Goal: Transaction & Acquisition: Purchase product/service

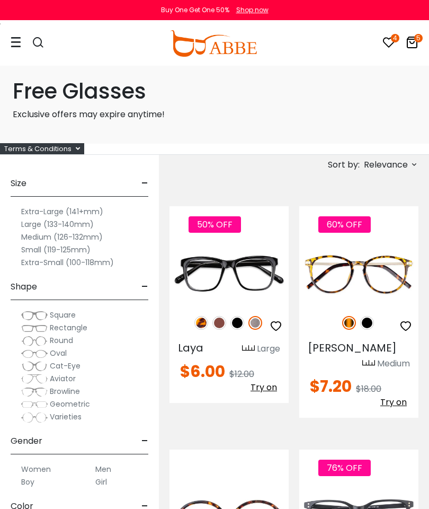
click at [75, 145] on div "Terms & Conditions" at bounding box center [42, 148] width 84 height 11
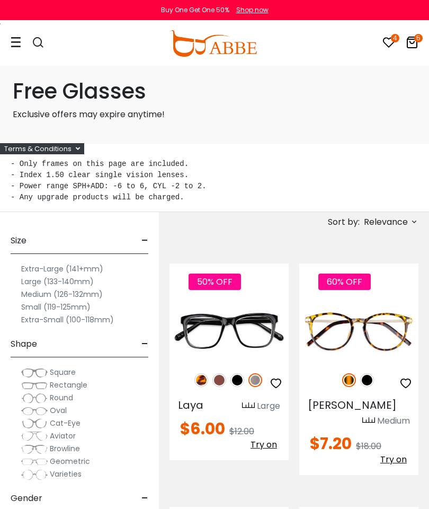
click at [251, 169] on pre "- Only frames on this page are included. - Index 1.50 clear single vision lense…" at bounding box center [215, 180] width 408 height 44
click at [112, 140] on div "Free Glasses Exclusive offers may expire anytime!" at bounding box center [214, 104] width 429 height 78
click at [349, 143] on div "Free Glasses Exclusive offers may expire anytime!" at bounding box center [214, 104] width 429 height 78
click at [382, 148] on div "Free Glasses Exclusive offers may expire anytime! Terms & Conditions" at bounding box center [214, 138] width 429 height 147
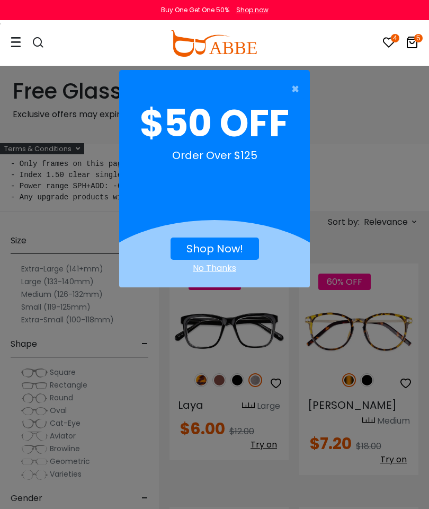
click at [294, 95] on span "×" at bounding box center [297, 88] width 13 height 21
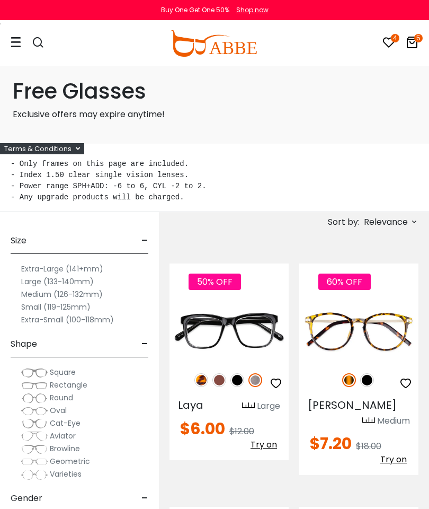
click at [390, 43] on icon at bounding box center [388, 42] width 13 height 13
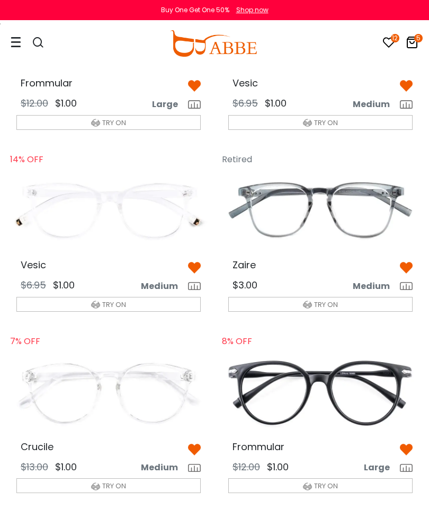
scroll to position [519, 0]
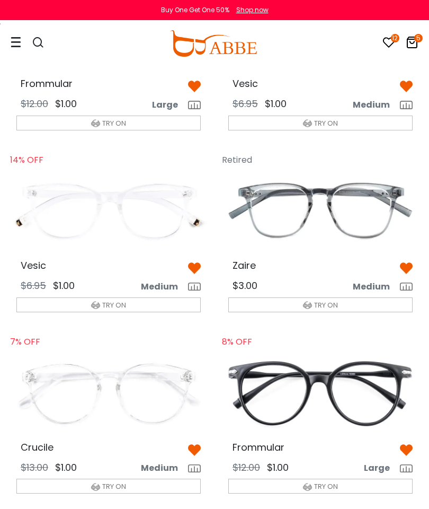
click at [122, 300] on span "TRY ON" at bounding box center [114, 305] width 24 height 10
click at [171, 217] on img at bounding box center [108, 210] width 201 height 101
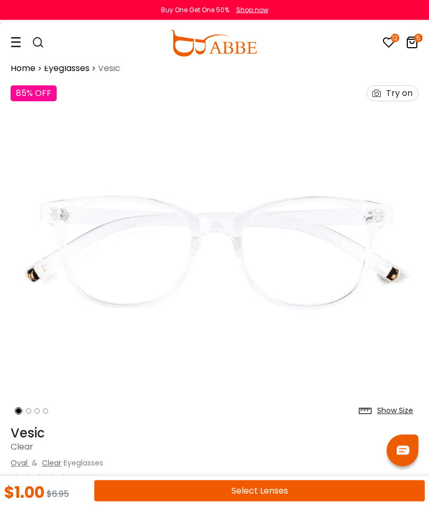
scroll to position [8, 0]
